Goal: Task Accomplishment & Management: Use online tool/utility

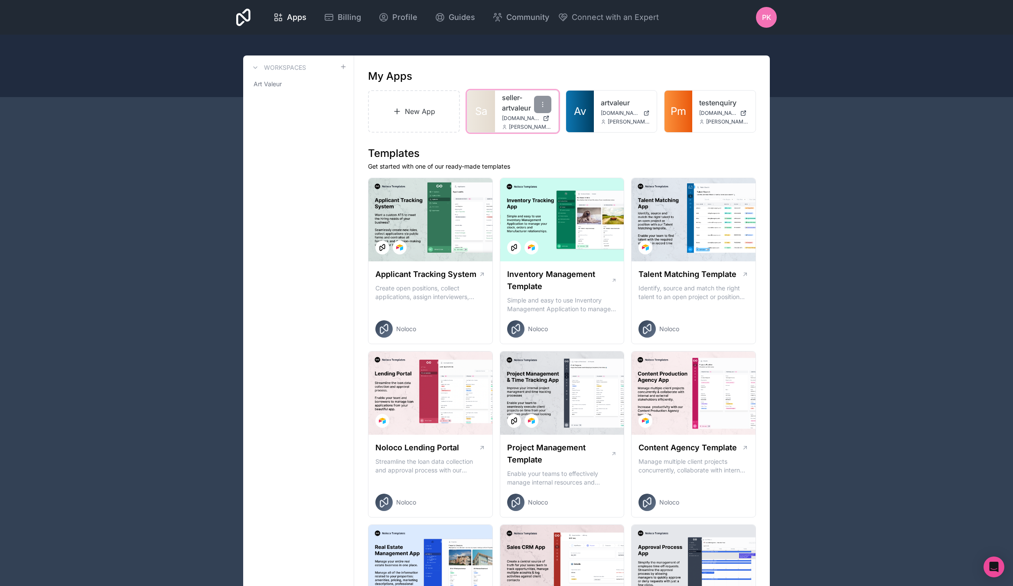
click at [506, 101] on link "seller-artvaleur" at bounding box center [526, 102] width 49 height 21
click at [420, 108] on link "New App" at bounding box center [414, 111] width 92 height 42
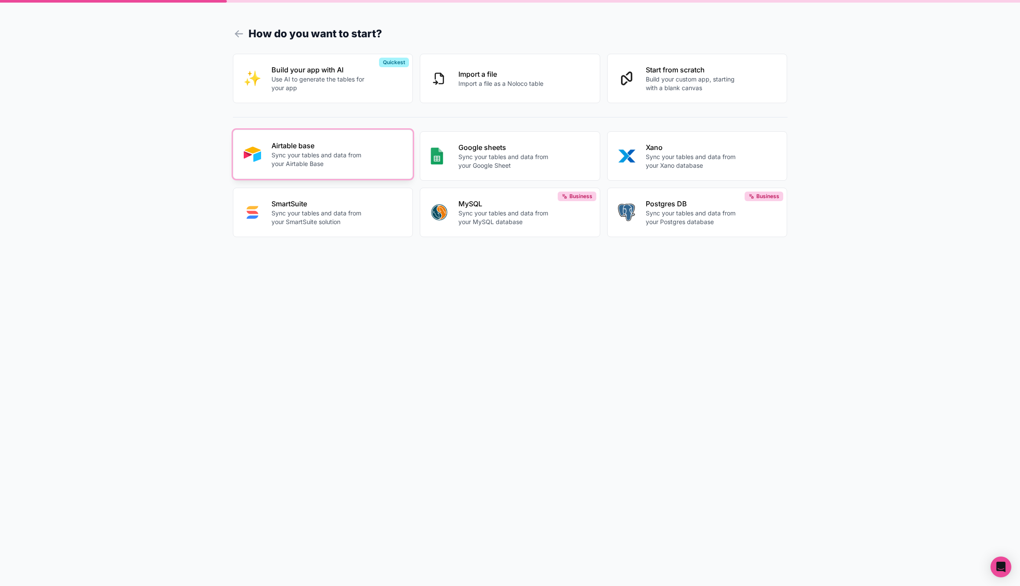
click at [354, 163] on p "Sync your tables and data from your Airtable Base" at bounding box center [319, 159] width 96 height 17
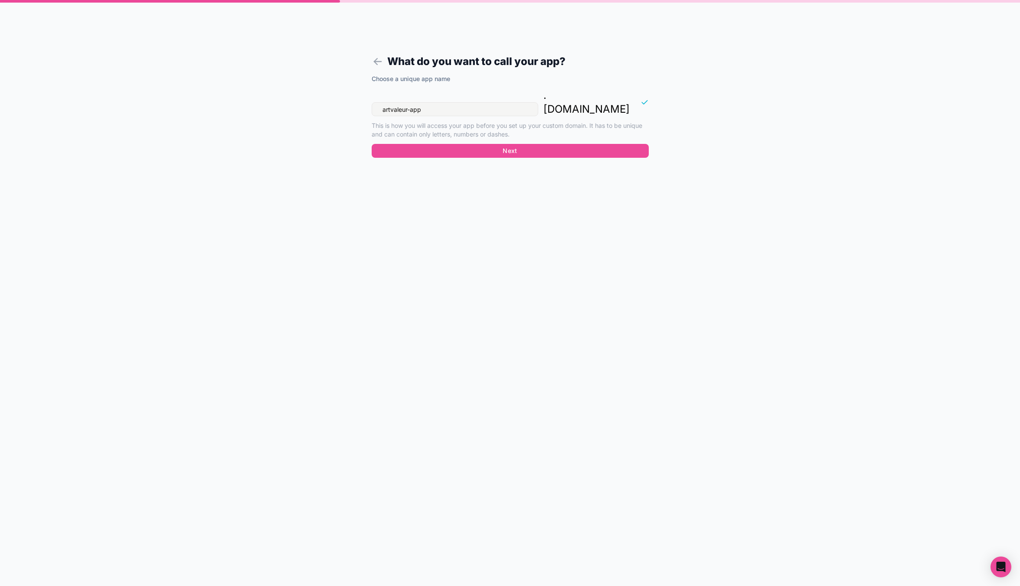
drag, startPoint x: 431, startPoint y: 96, endPoint x: 356, endPoint y: 100, distance: 75.5
click at [356, 100] on form "What do you want to call your app? Choose a unique app name artvaleur-app . nol…" at bounding box center [510, 303] width 333 height 565
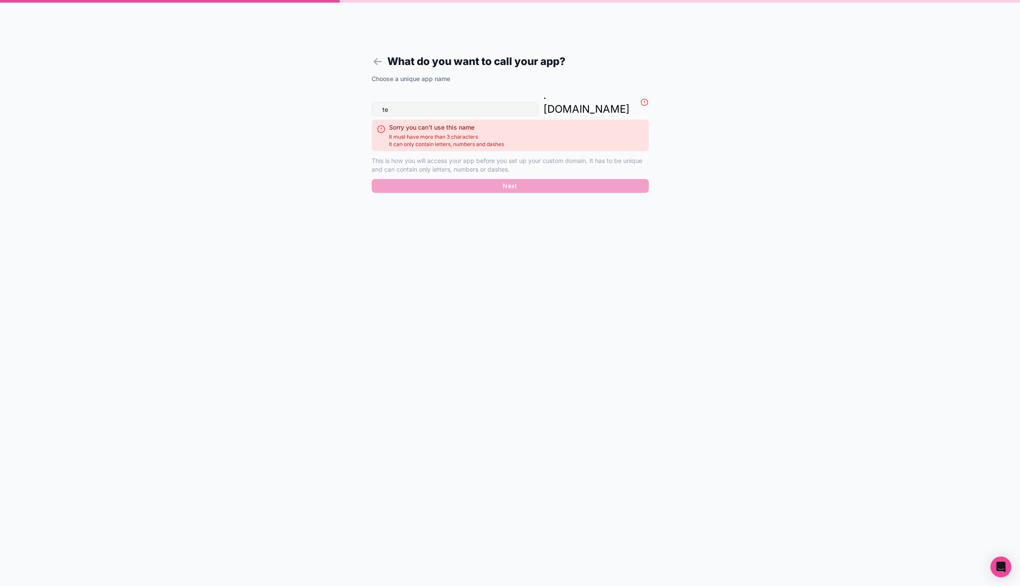
type input "t"
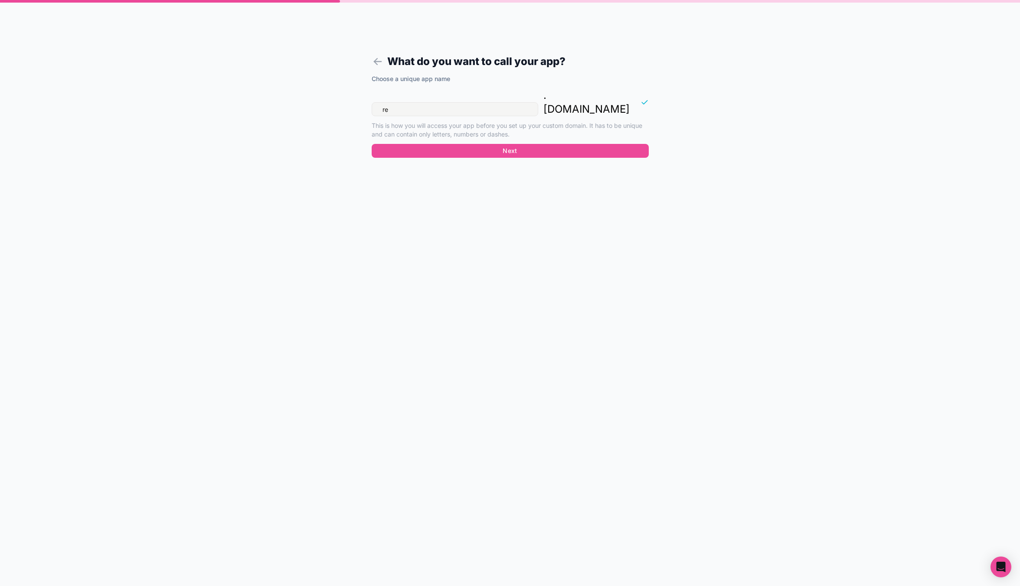
type input "r"
type input "estimates"
click at [462, 144] on button "Next" at bounding box center [510, 151] width 277 height 14
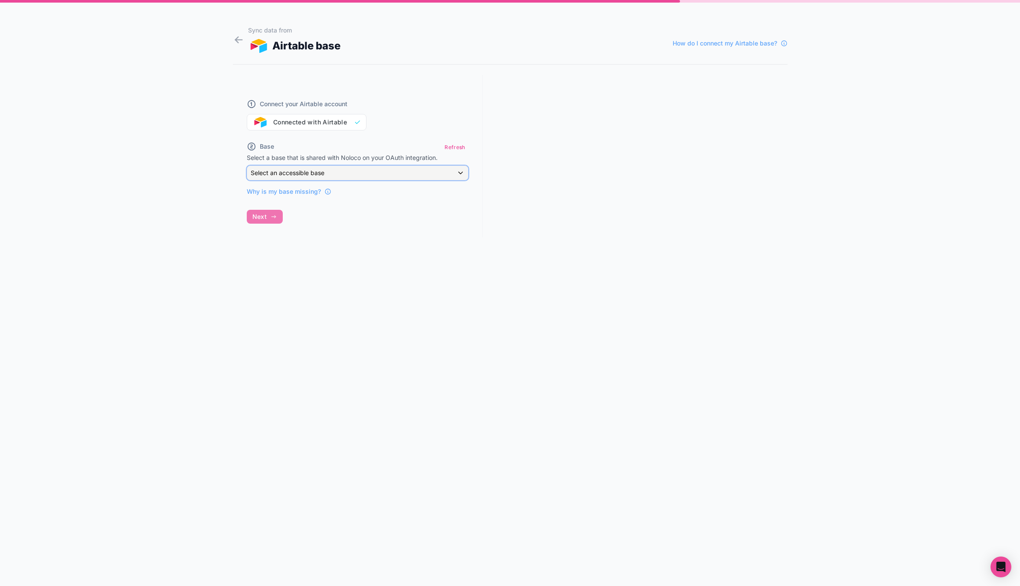
click at [402, 173] on div "Select an accessible base" at bounding box center [357, 173] width 221 height 14
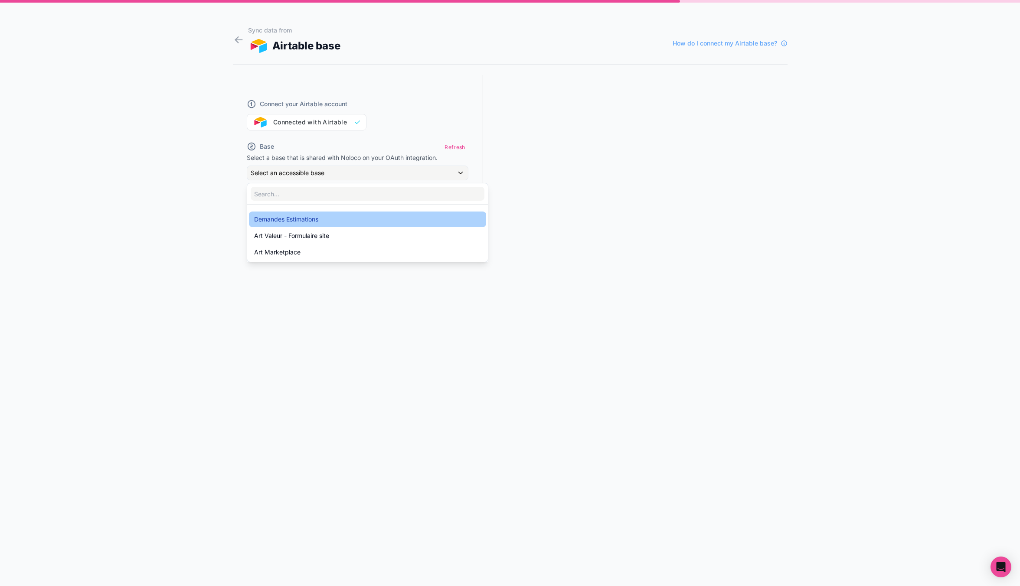
click at [331, 219] on div "Demandes Estimations" at bounding box center [367, 219] width 227 height 10
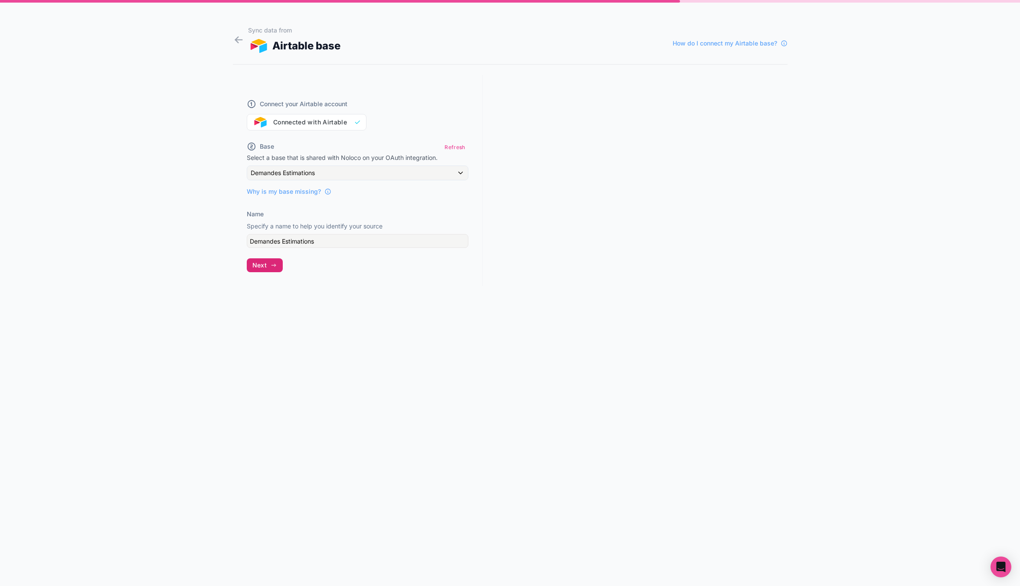
click at [262, 266] on span "Next" at bounding box center [259, 265] width 14 height 8
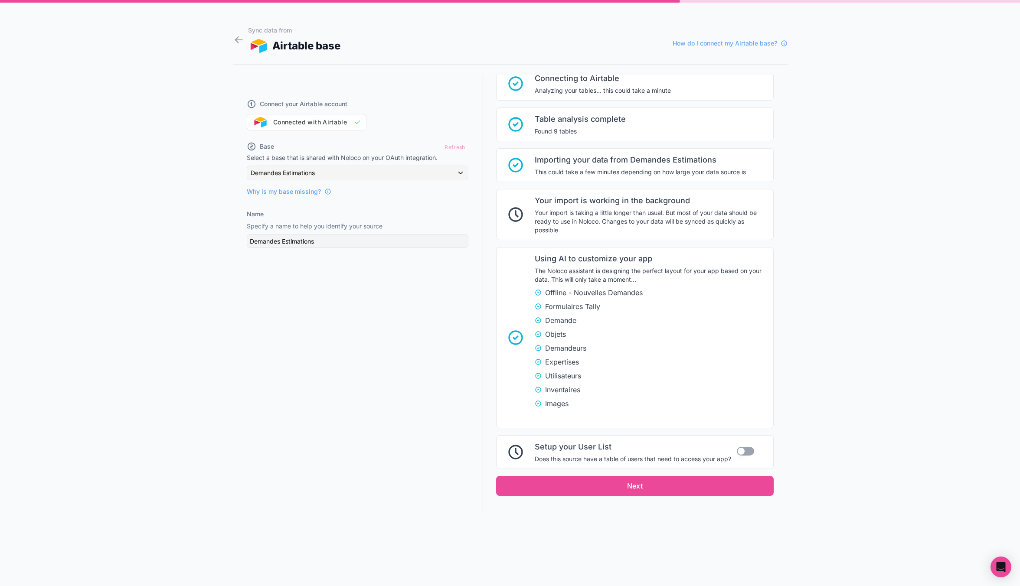
scroll to position [45, 0]
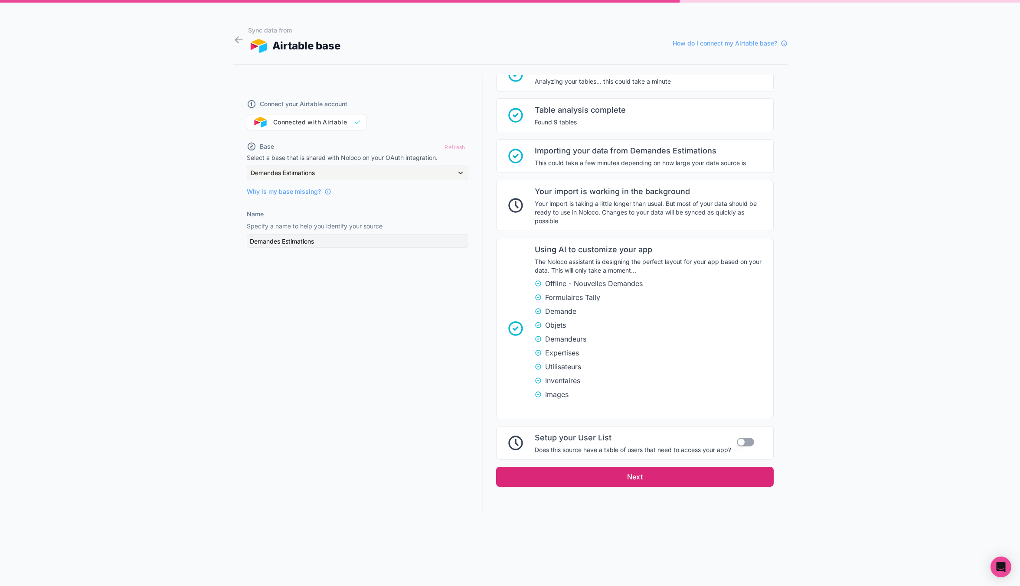
click at [543, 477] on button "Next" at bounding box center [635, 477] width 278 height 20
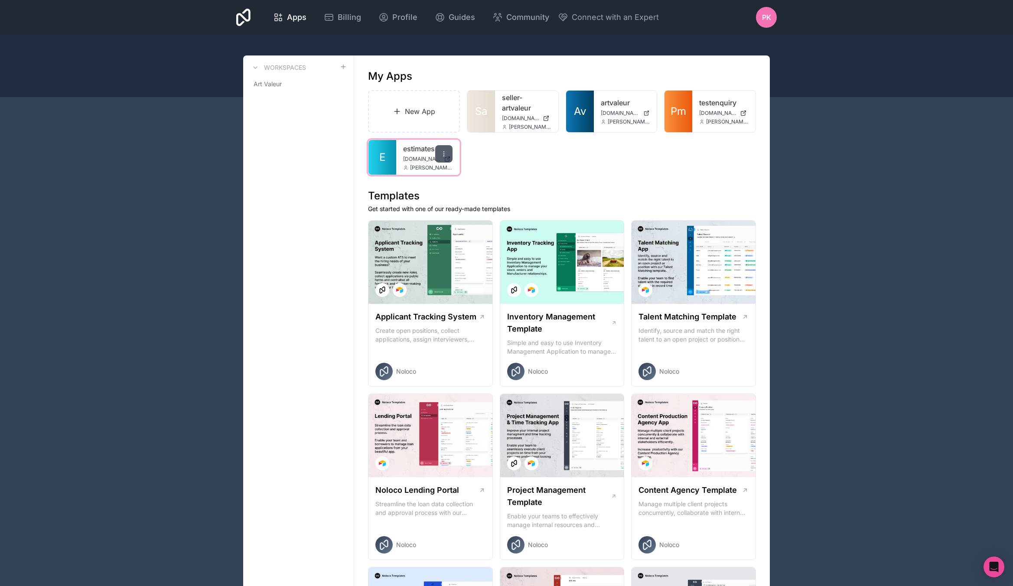
click at [443, 156] on icon at bounding box center [444, 153] width 7 height 7
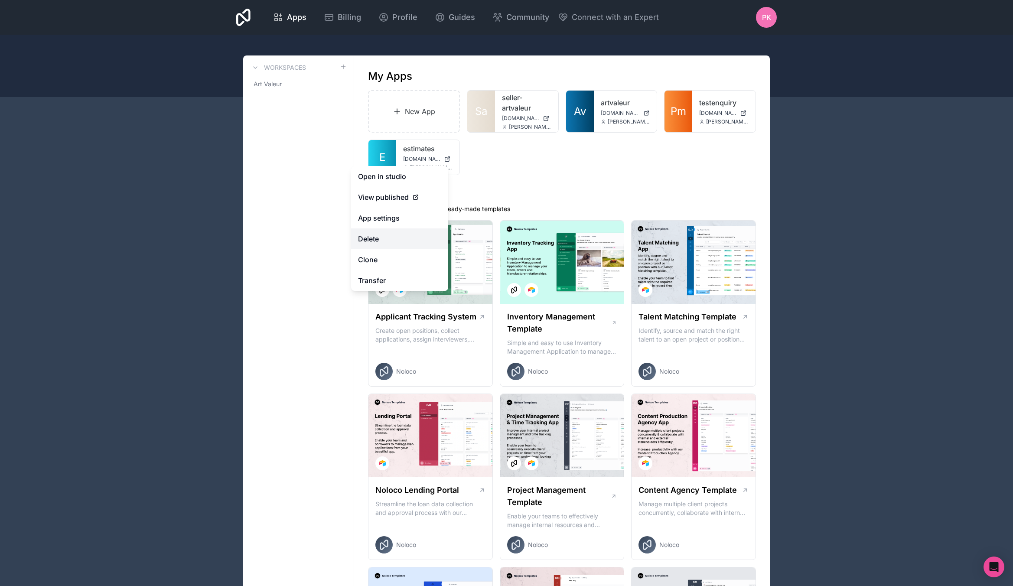
click at [383, 241] on button "Delete" at bounding box center [399, 239] width 97 height 21
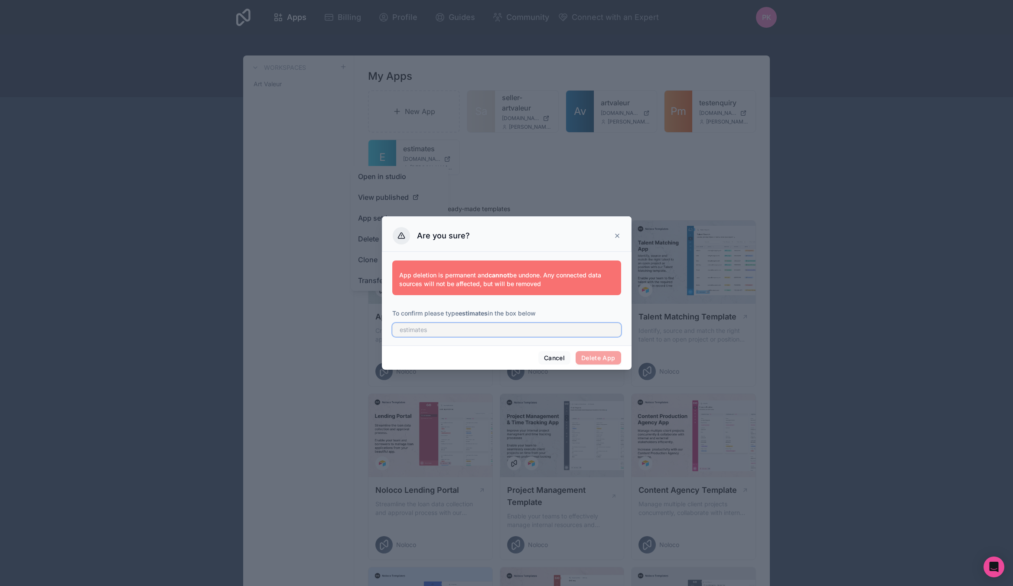
click at [548, 333] on input "text" at bounding box center [506, 330] width 229 height 14
type input "z"
type input "estimates"
click at [591, 359] on button "Delete App" at bounding box center [599, 358] width 46 height 14
